Goal: Task Accomplishment & Management: Use online tool/utility

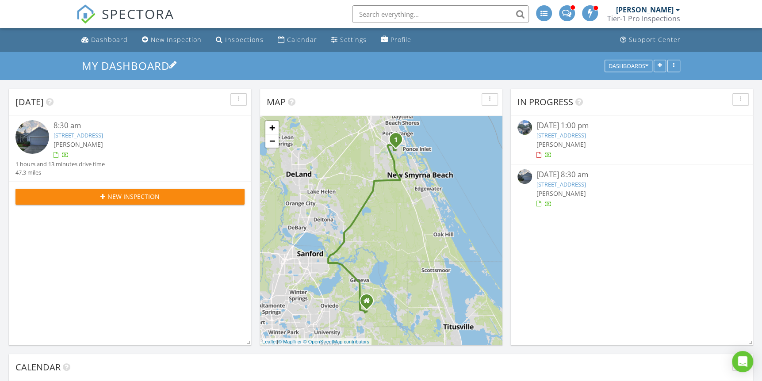
scroll to position [730, 776]
click at [290, 39] on div "Calendar" at bounding box center [302, 39] width 30 height 8
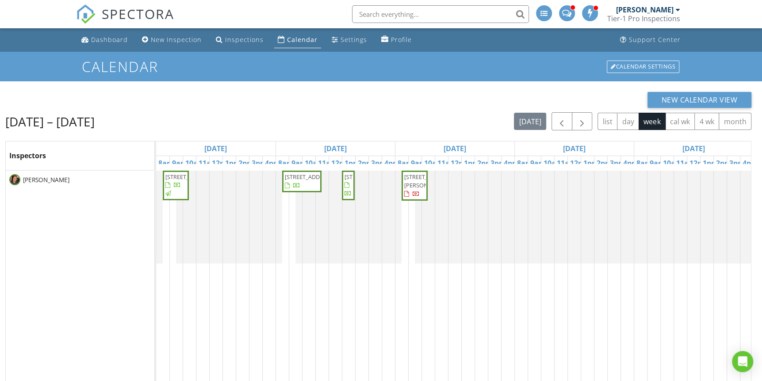
click at [305, 181] on span "6905 Cucamelon Ct, Windermere 34786" at bounding box center [310, 177] width 50 height 8
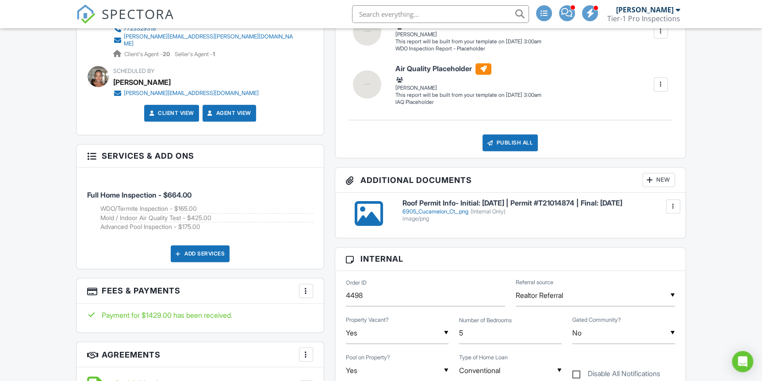
scroll to position [442, 0]
drag, startPoint x: 393, startPoint y: 208, endPoint x: 645, endPoint y: 206, distance: 252.2
click at [645, 206] on div "Roof Permit Info- Initial: 08/18/21 | Permit #T21014874 | Final: 09/30/21 6905_…" at bounding box center [511, 213] width 340 height 28
drag, startPoint x: 644, startPoint y: 206, endPoint x: 615, endPoint y: 209, distance: 28.9
copy div "Roof Permit Info- Initial: [DATE] | Permit #T21014874 | Final: [DATE]"
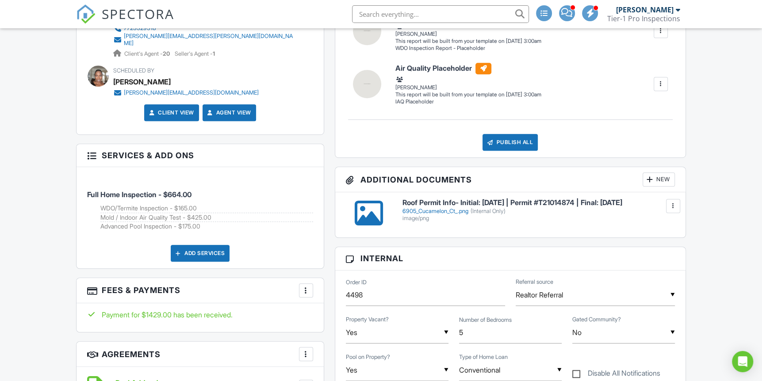
click at [520, 207] on h6 "Roof Permit Info- Initial: [DATE] | Permit #T21014874 | Final: [DATE]" at bounding box center [539, 203] width 273 height 8
copy div "Roof Permit Info- Initial: [DATE] | Permit #T21014874 | Final: [DATE]"
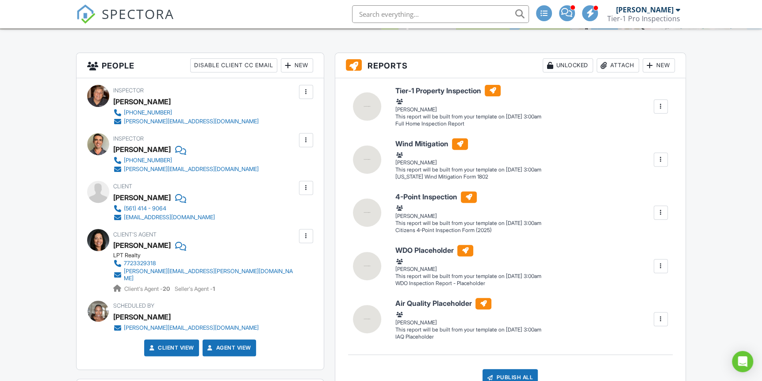
scroll to position [206, 0]
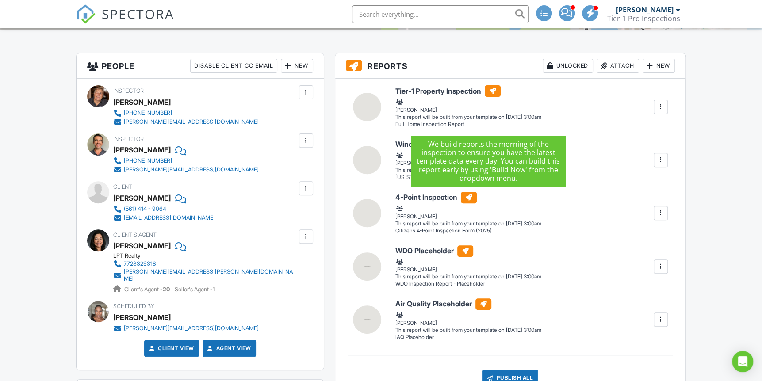
drag, startPoint x: 419, startPoint y: 91, endPoint x: 722, endPoint y: 121, distance: 305.0
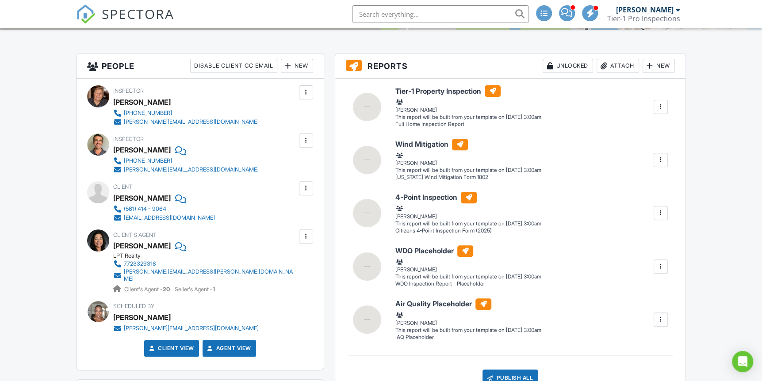
click at [659, 106] on div at bounding box center [661, 107] width 9 height 9
click at [617, 120] on div "Build Now" at bounding box center [629, 124] width 71 height 11
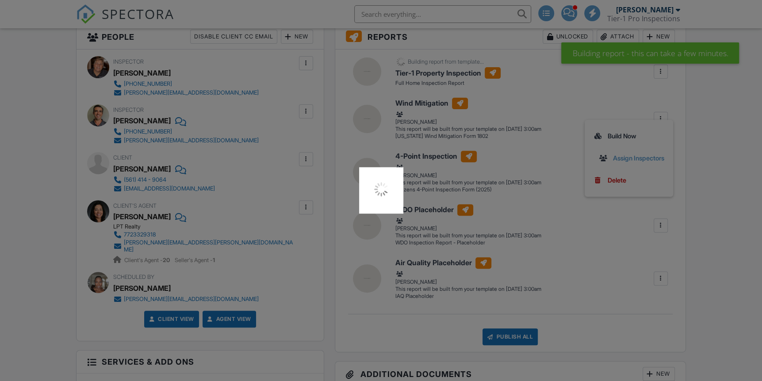
scroll to position [255, 0]
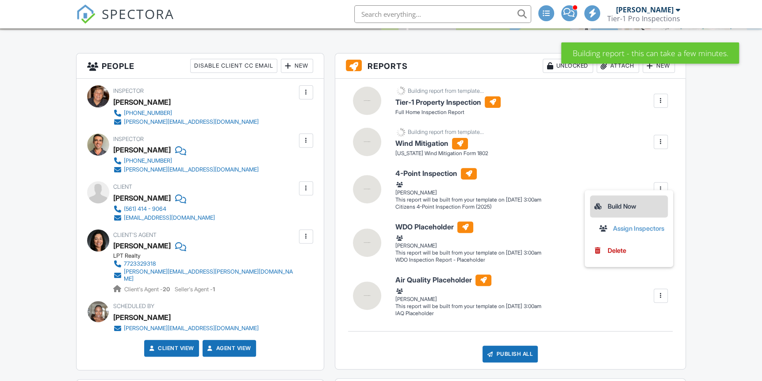
click at [619, 211] on div "Build Now" at bounding box center [629, 206] width 71 height 11
